Goal: Task Accomplishment & Management: Use online tool/utility

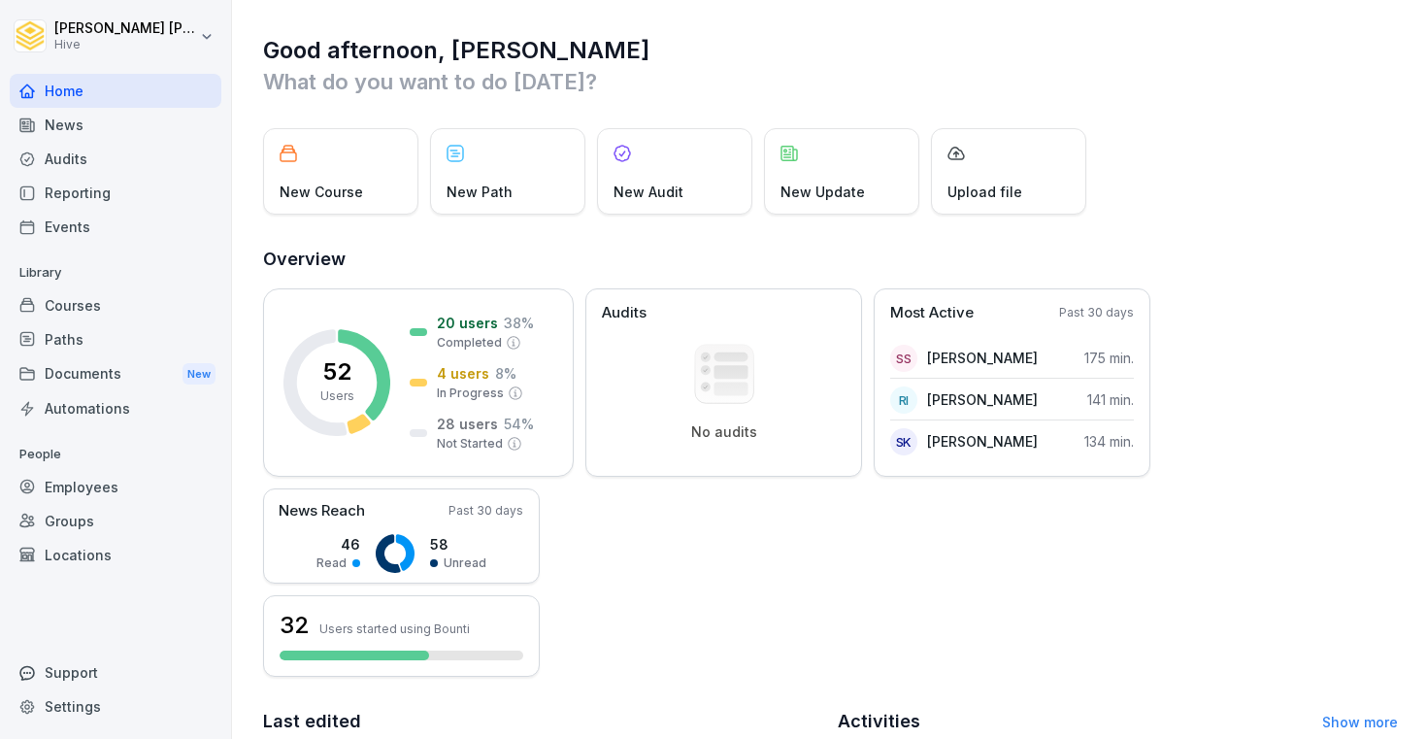
click at [115, 298] on div "Courses" at bounding box center [116, 305] width 212 height 34
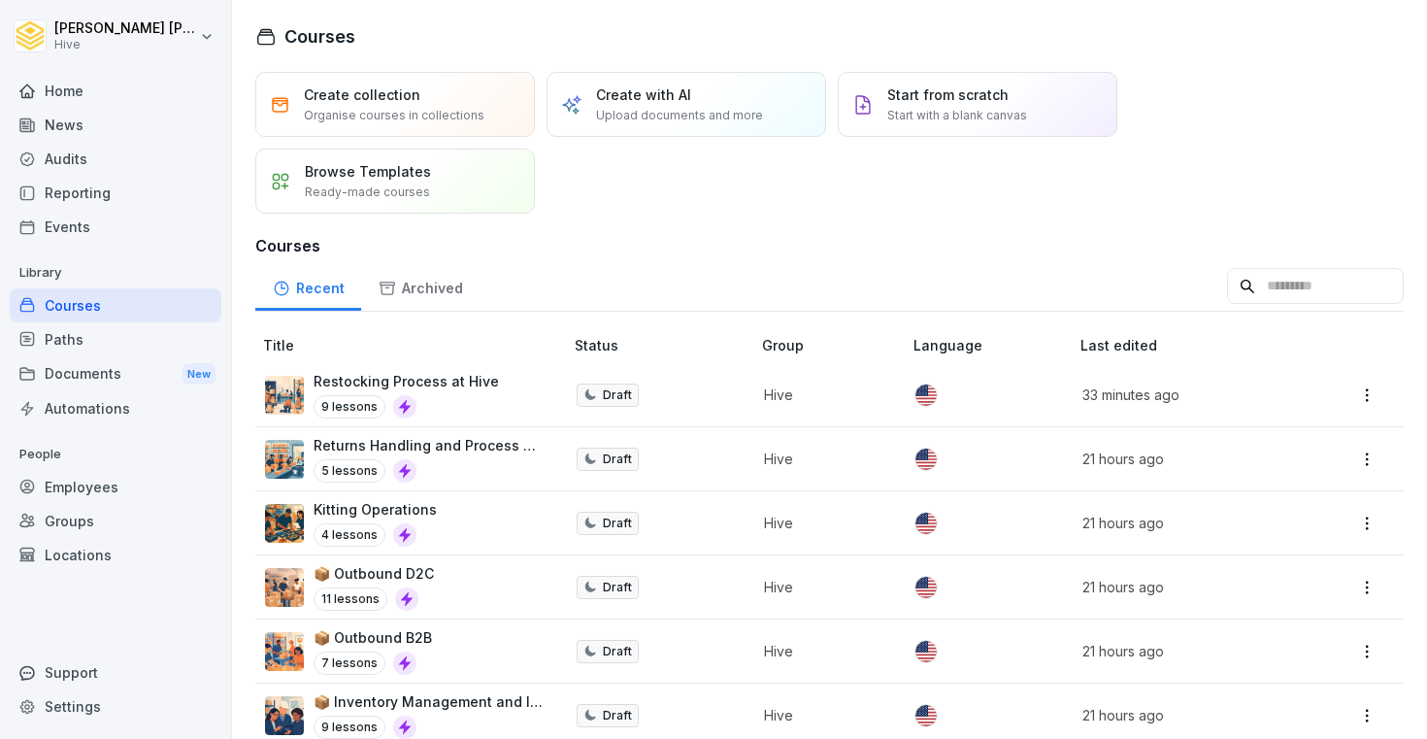
click at [399, 402] on icon at bounding box center [405, 407] width 16 height 16
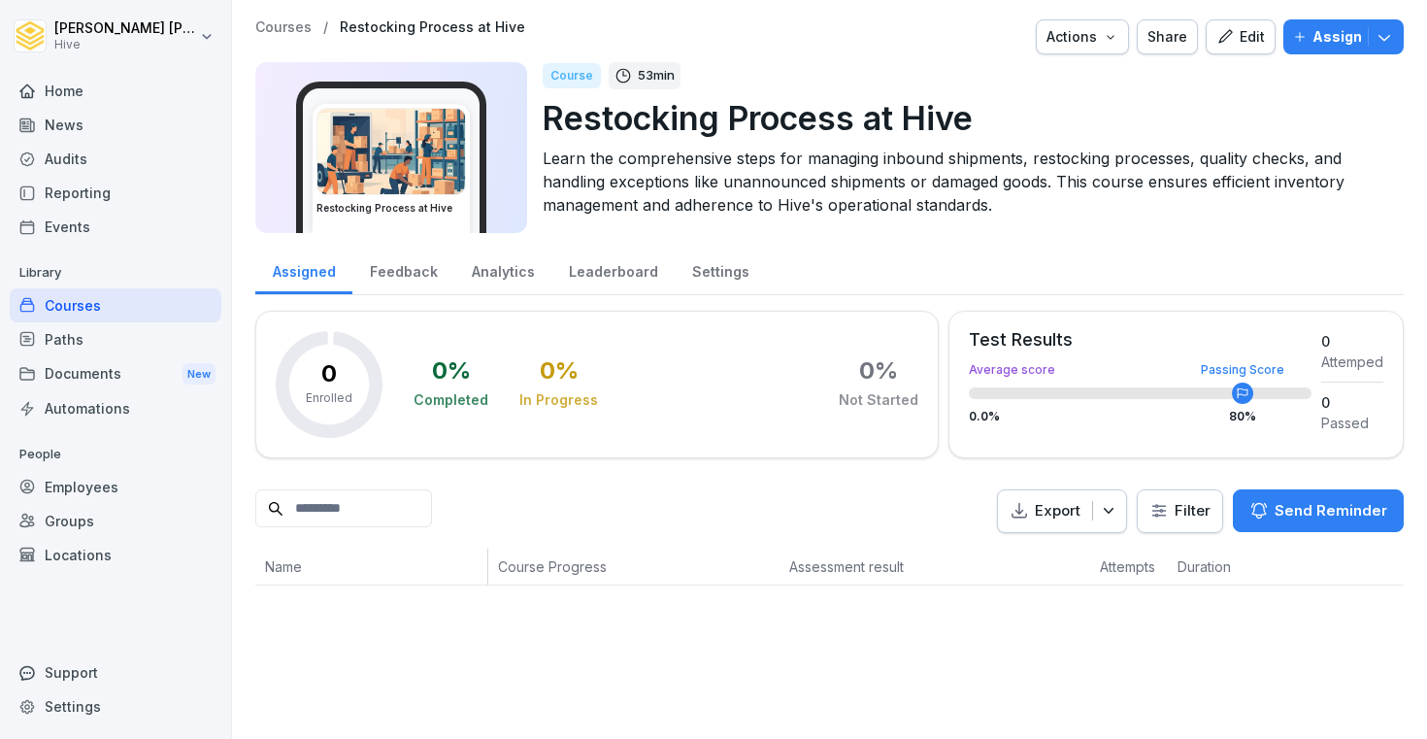
click at [1254, 40] on div "Edit" at bounding box center [1240, 36] width 49 height 21
